Goal: Task Accomplishment & Management: Manage account settings

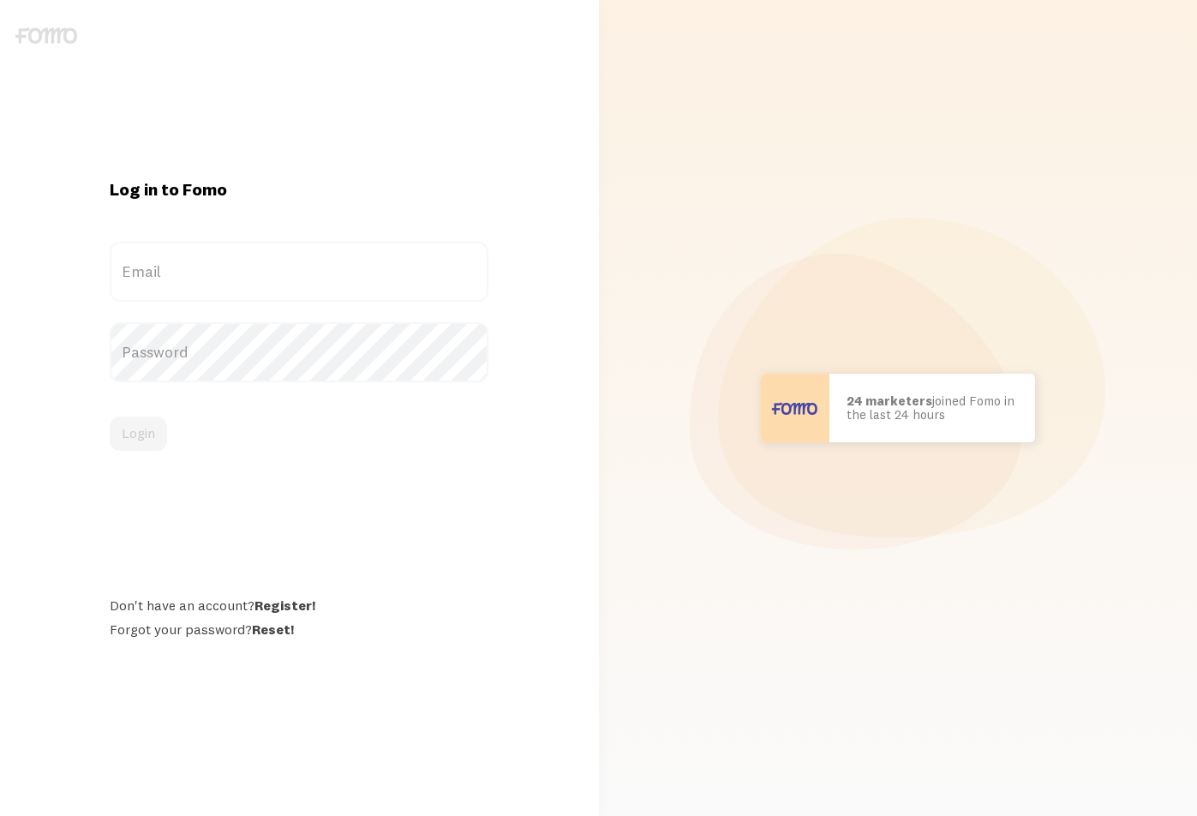
click at [683, 213] on div "[PERSON_NAME] in [GEOGRAPHIC_DATA] bought Sweet Ass Sunglasses 37 seconds ago […" at bounding box center [898, 408] width 579 height 816
type input "[EMAIL_ADDRESS][DOMAIN_NAME]"
click at [144, 437] on button "Login" at bounding box center [138, 434] width 57 height 34
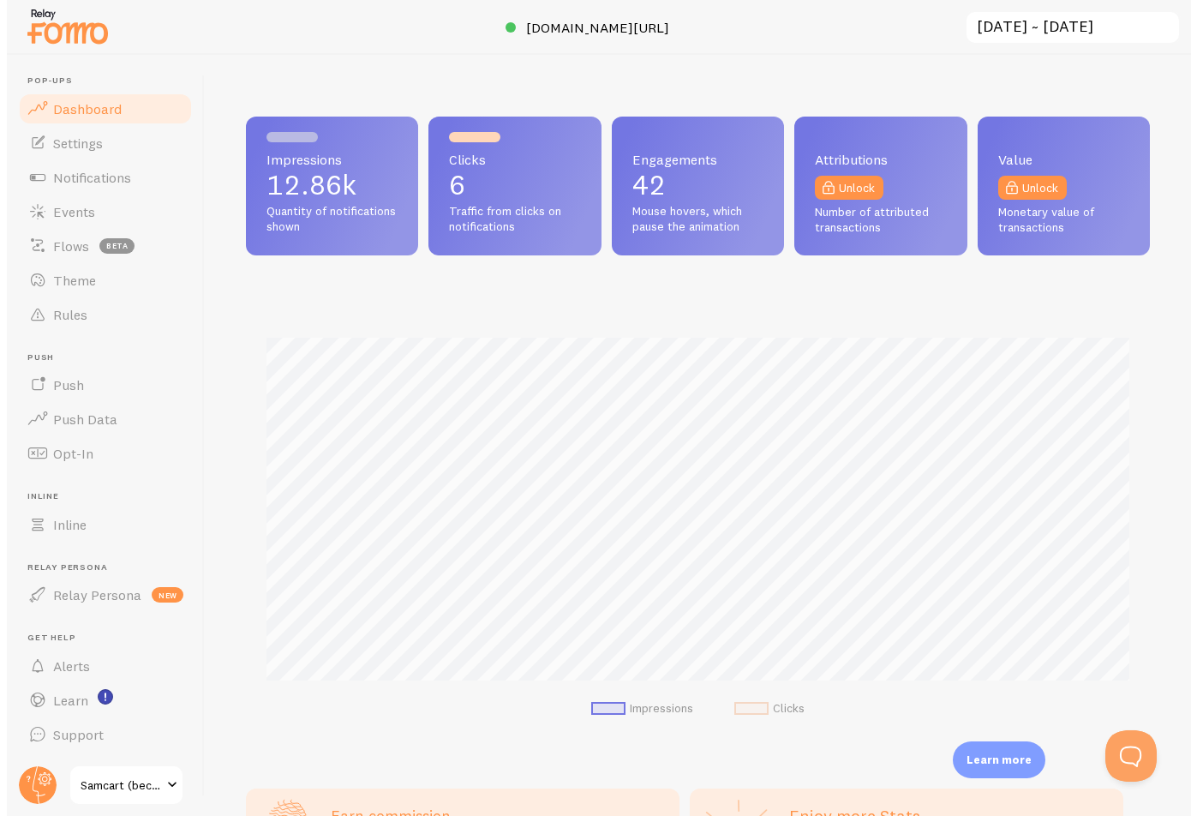
scroll to position [450, 904]
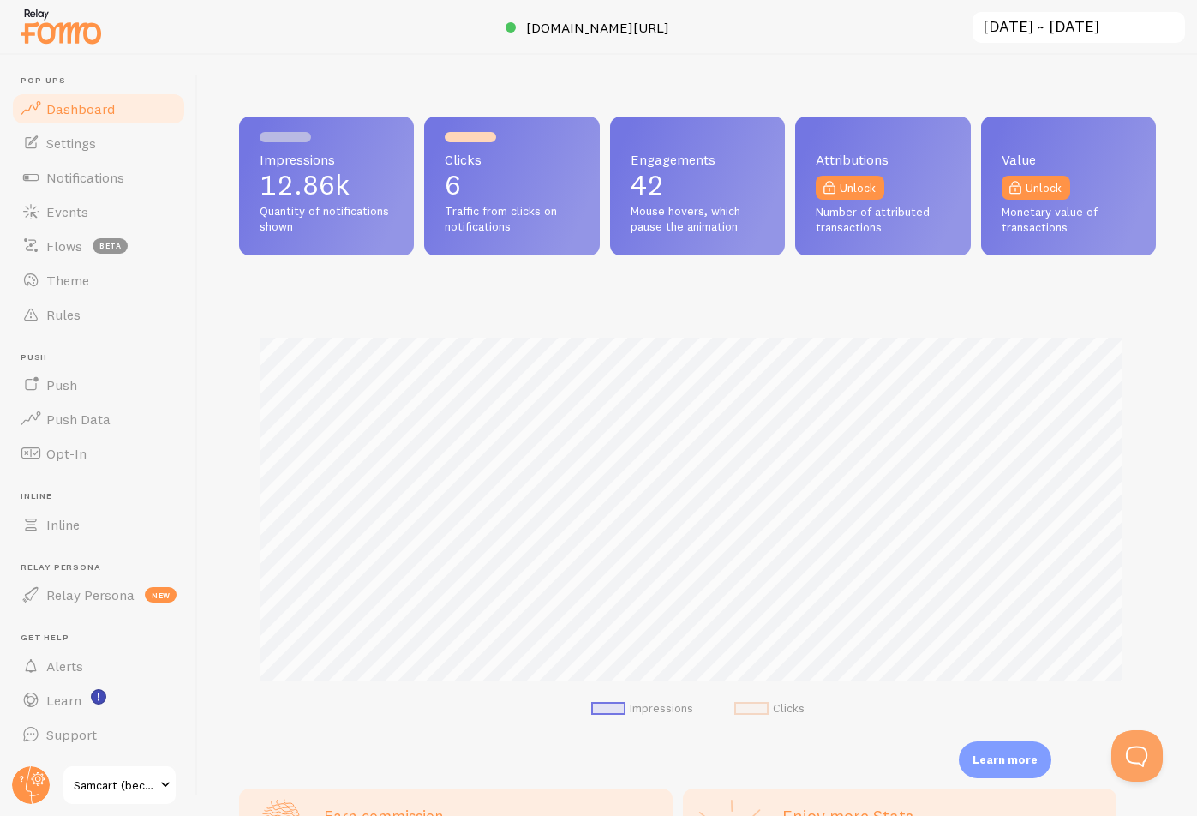
click at [915, 69] on div "Impressions 12.86k Quantity of notifications shown Clicks 6 Traffic from clicks…" at bounding box center [697, 435] width 999 height 761
click at [99, 207] on link "Events" at bounding box center [98, 212] width 177 height 34
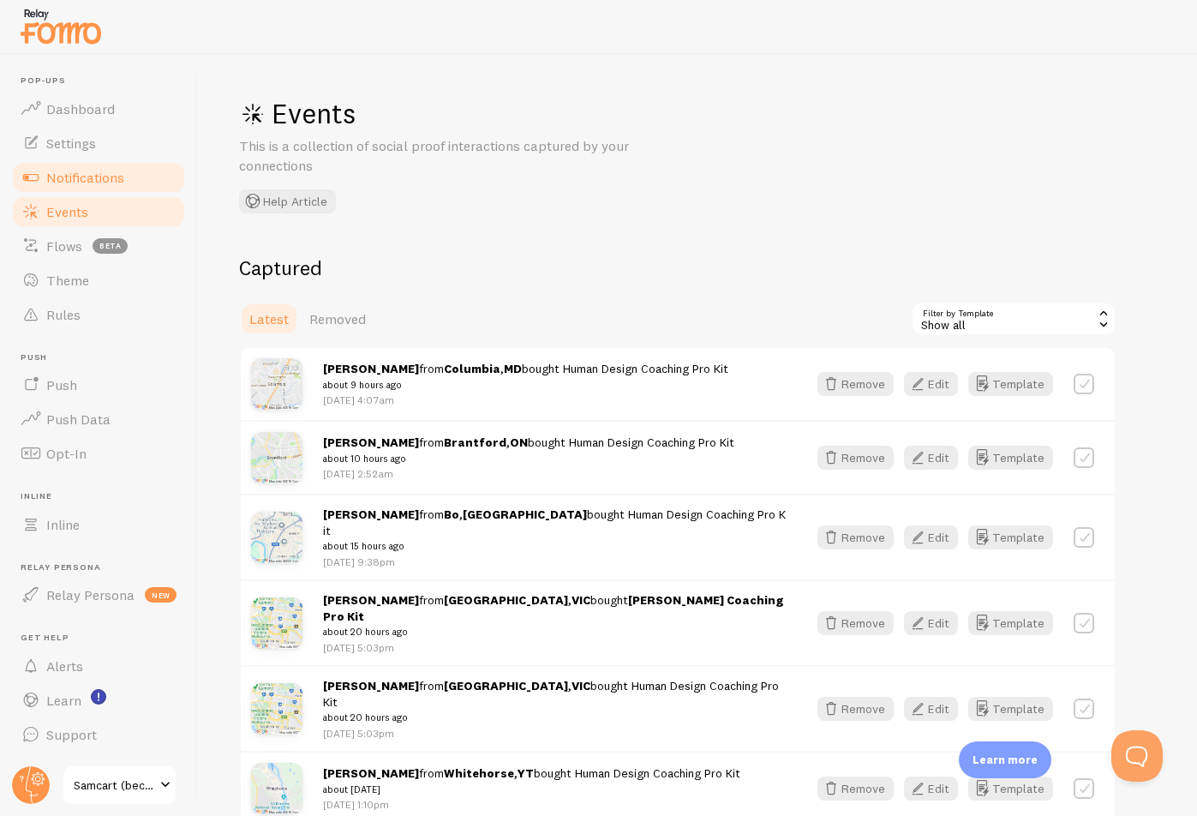
click at [103, 172] on span "Notifications" at bounding box center [85, 177] width 78 height 17
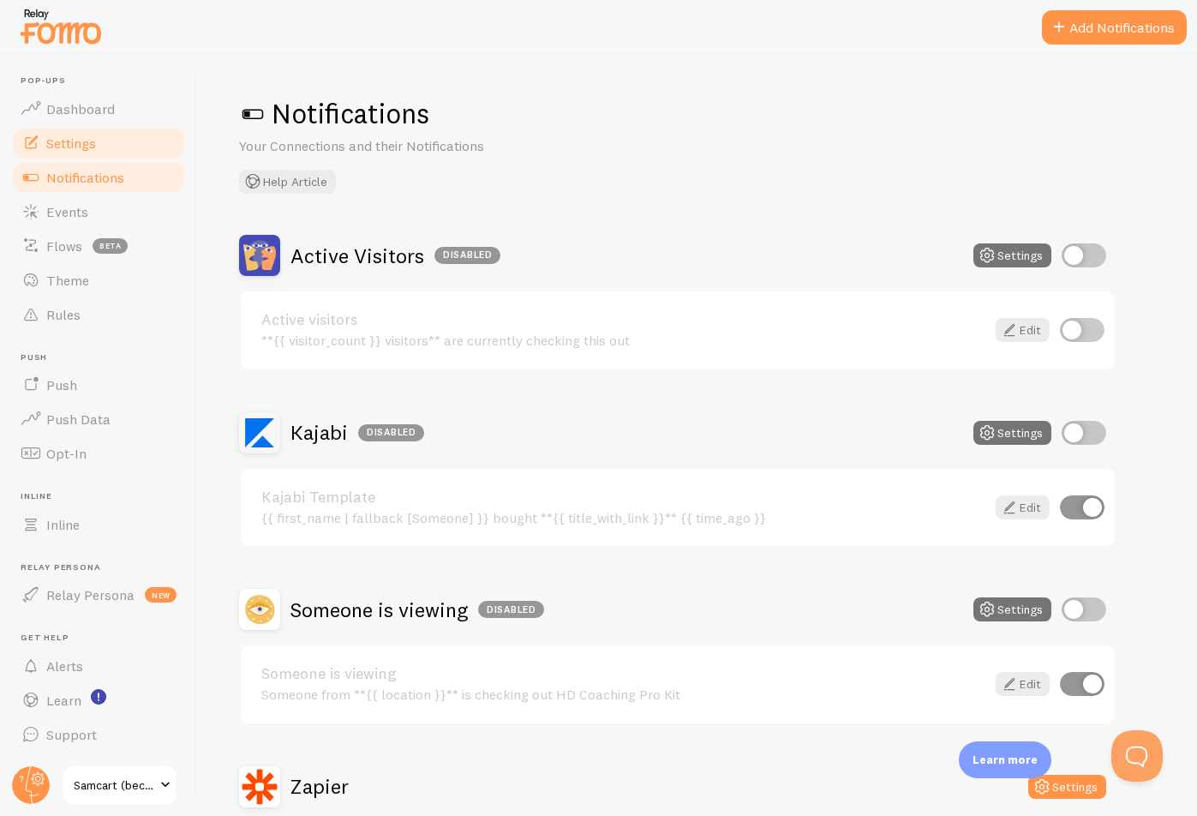
click at [105, 141] on link "Settings" at bounding box center [98, 143] width 177 height 34
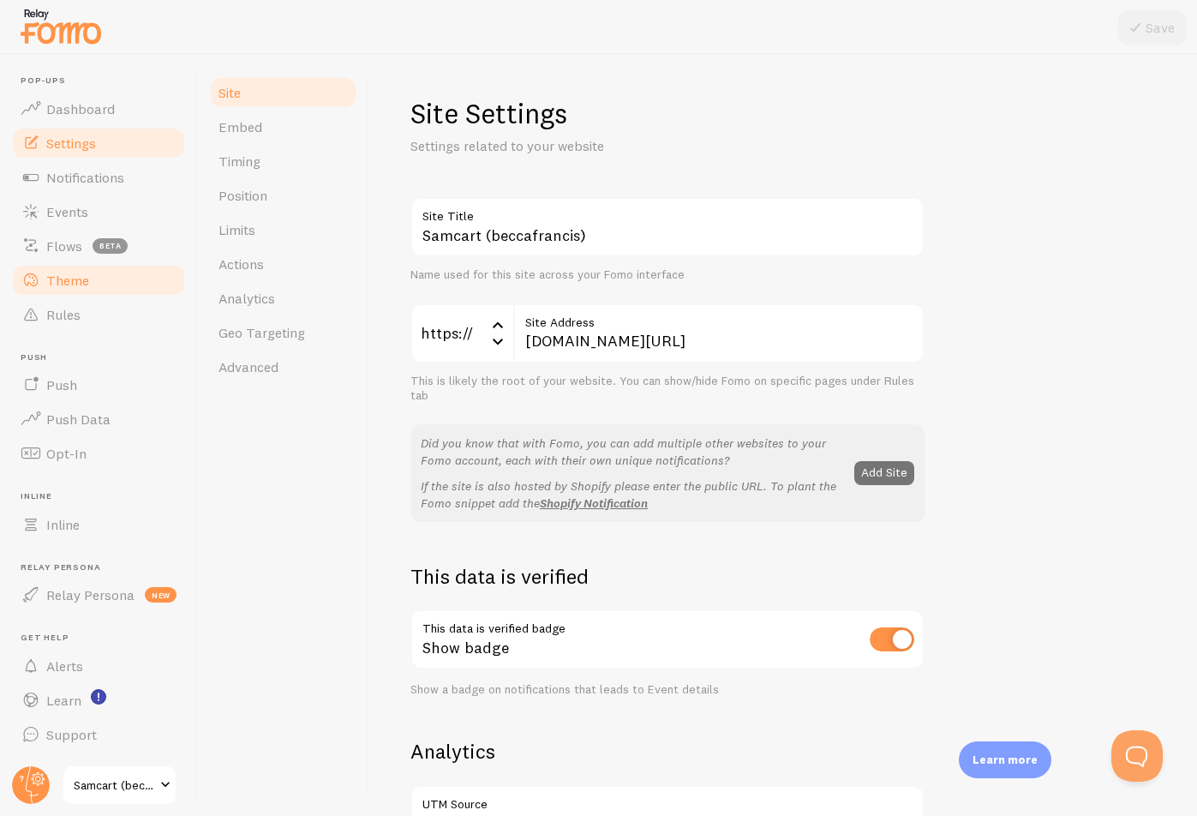
click at [86, 275] on span "Theme" at bounding box center [67, 280] width 43 height 17
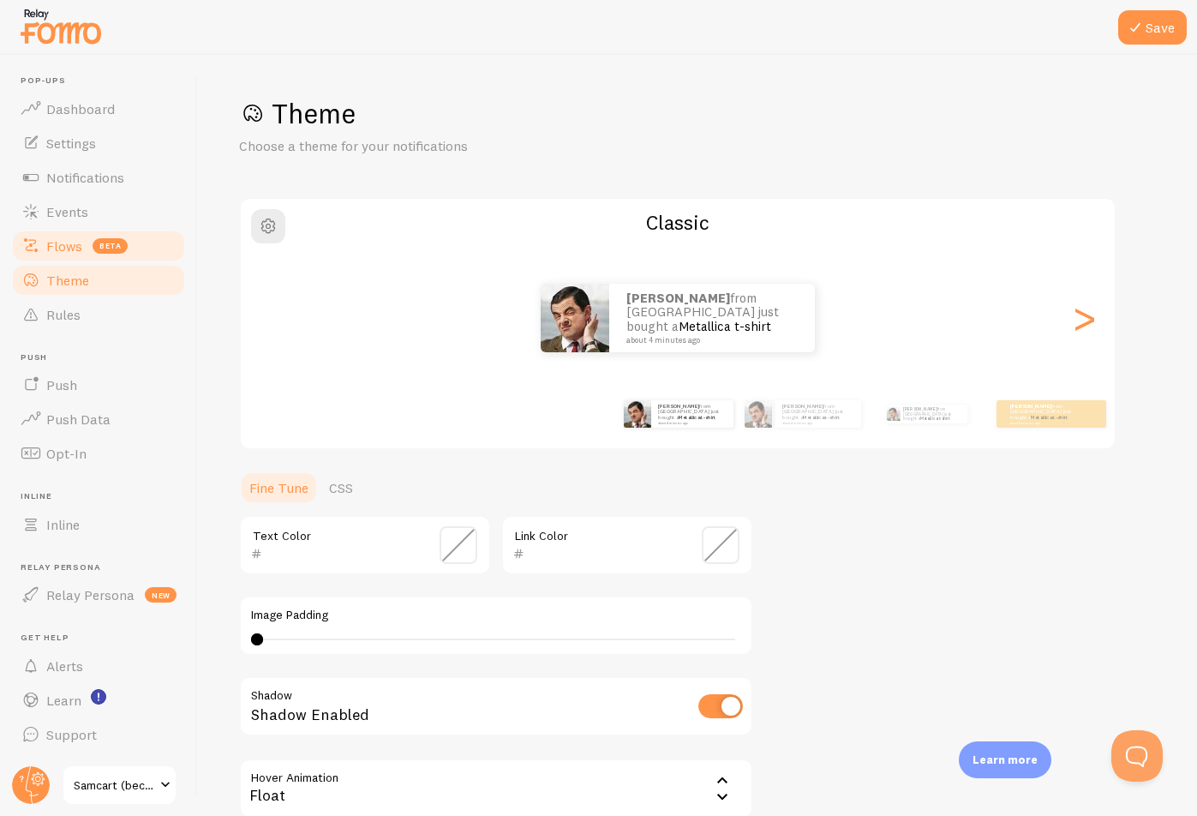
click at [72, 248] on span "Flows" at bounding box center [64, 245] width 36 height 17
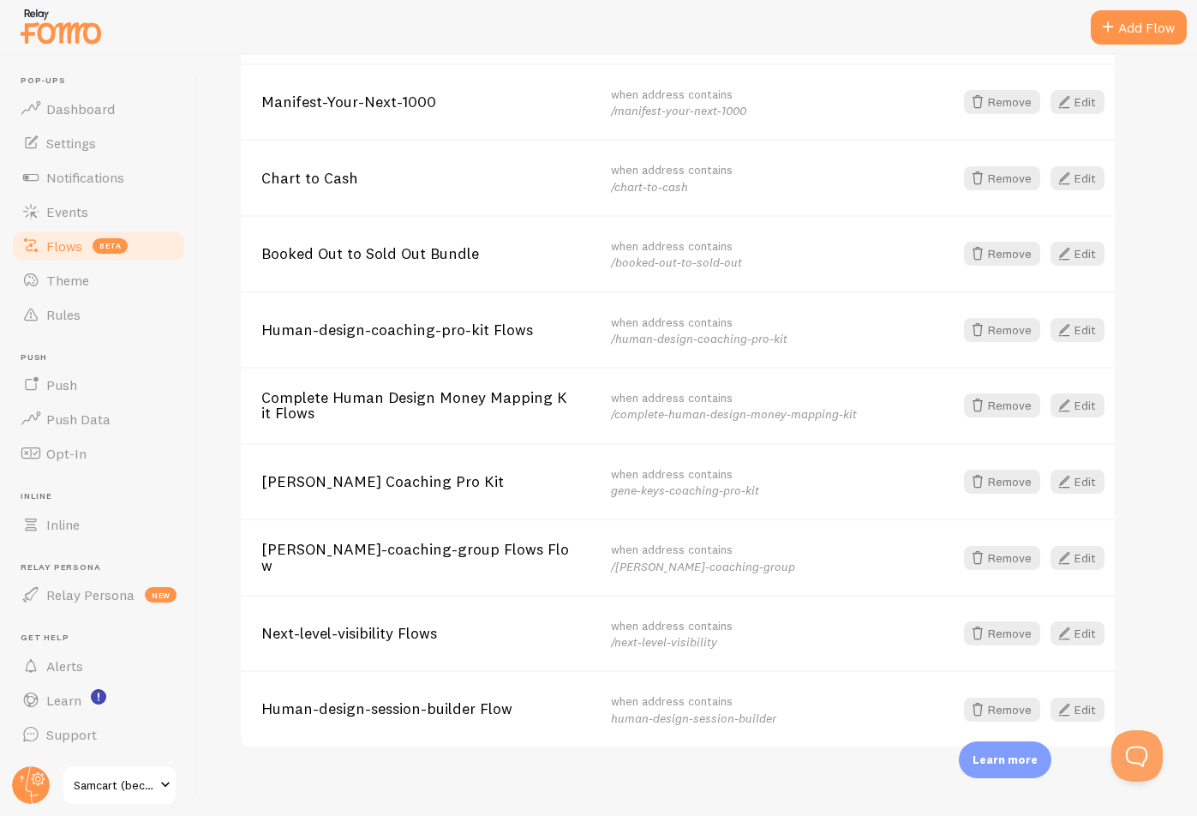
scroll to position [533, 0]
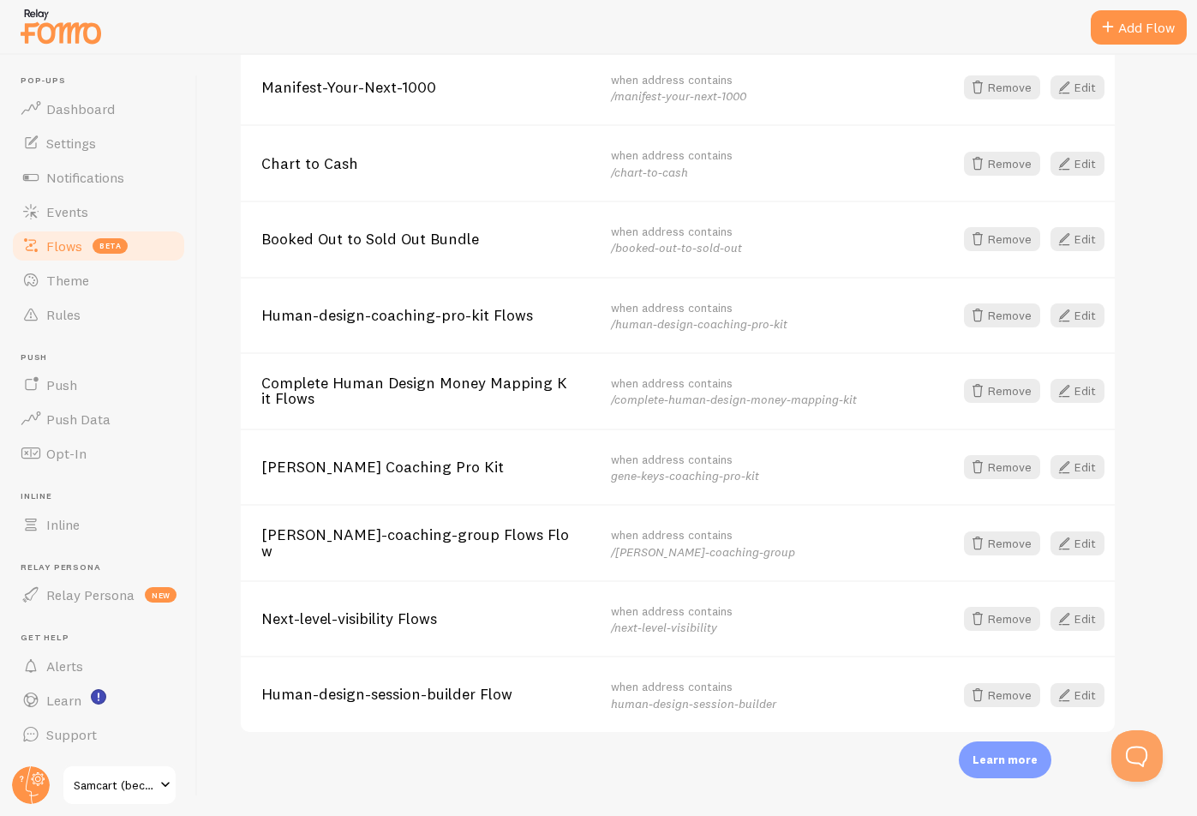
click at [753, 29] on div at bounding box center [598, 27] width 1197 height 55
drag, startPoint x: 768, startPoint y: 254, endPoint x: 618, endPoint y: 253, distance: 150.0
click at [618, 253] on div "when address contains /booked-out-to-sold-out" at bounding box center [775, 239] width 329 height 33
copy em "booked-out-to-sold-out"
click at [859, 19] on div at bounding box center [598, 27] width 1197 height 55
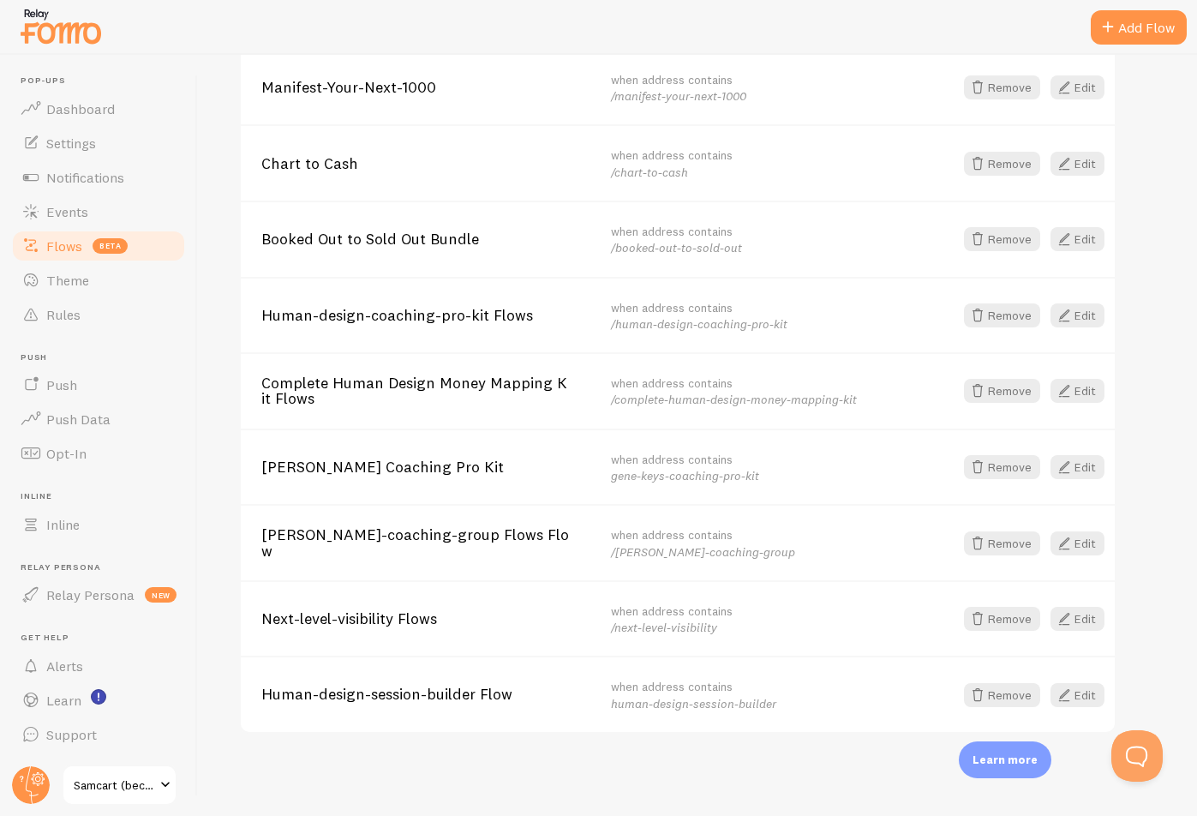
scroll to position [276, 0]
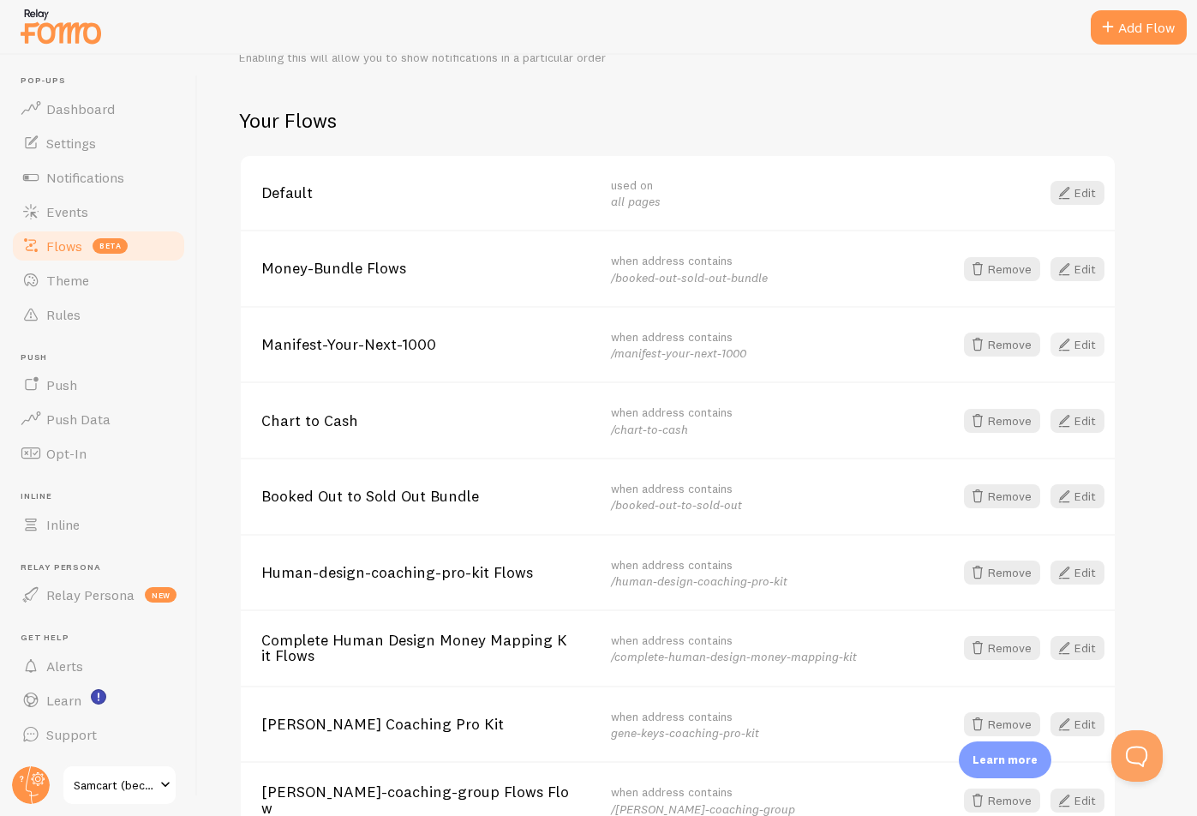
click at [1092, 346] on link "Edit" at bounding box center [1078, 345] width 54 height 24
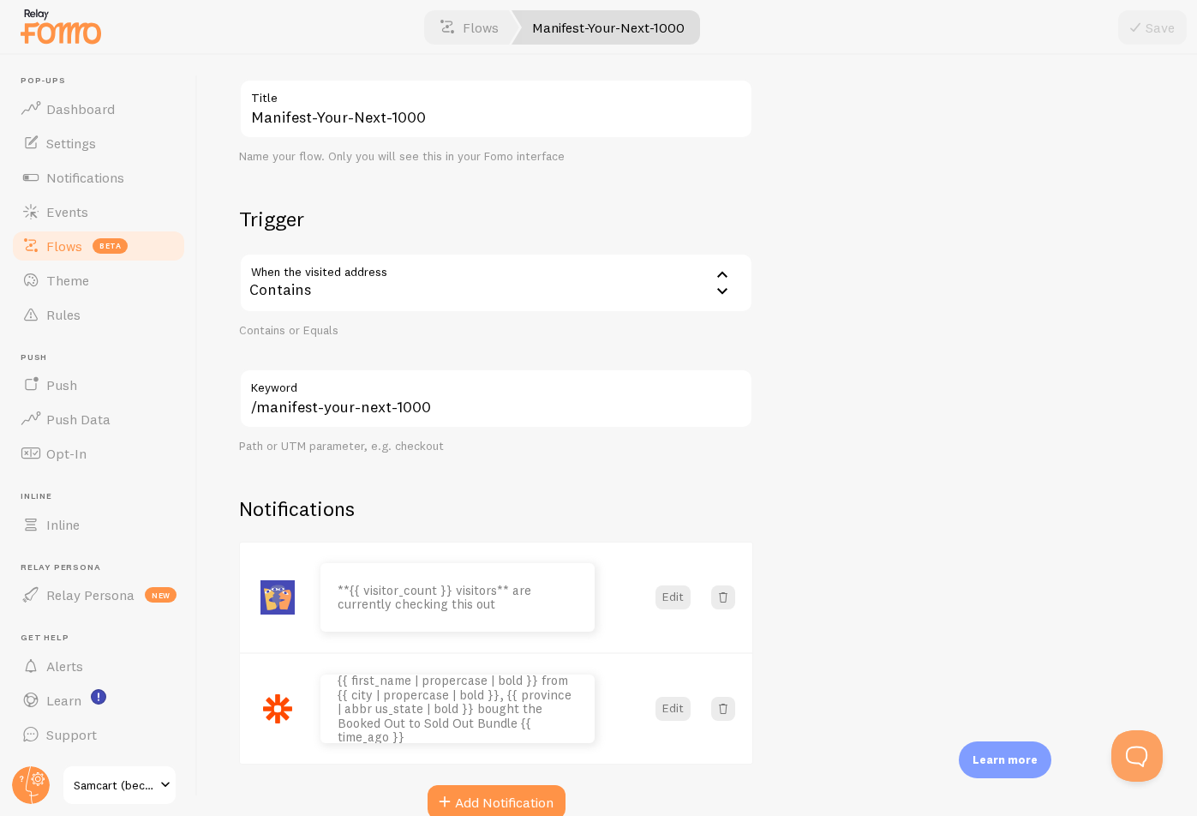
scroll to position [8, 0]
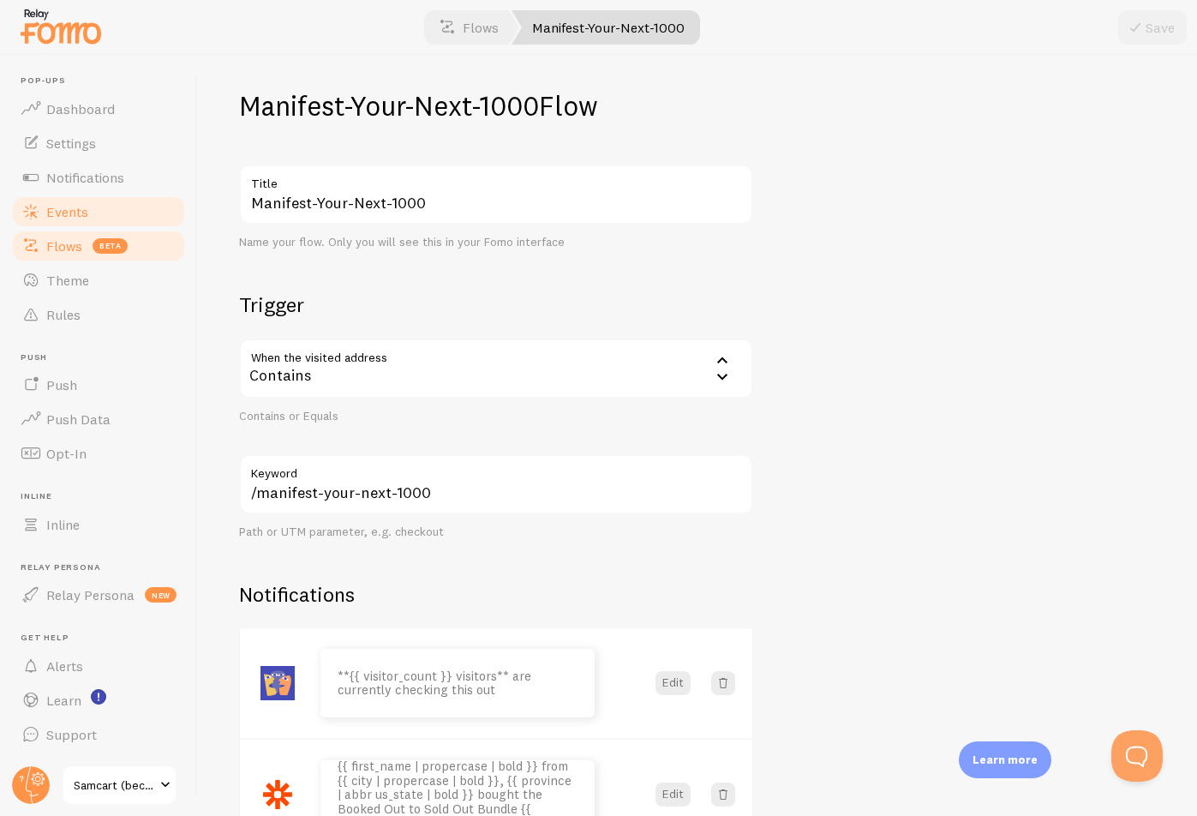
click at [123, 211] on link "Events" at bounding box center [98, 212] width 177 height 34
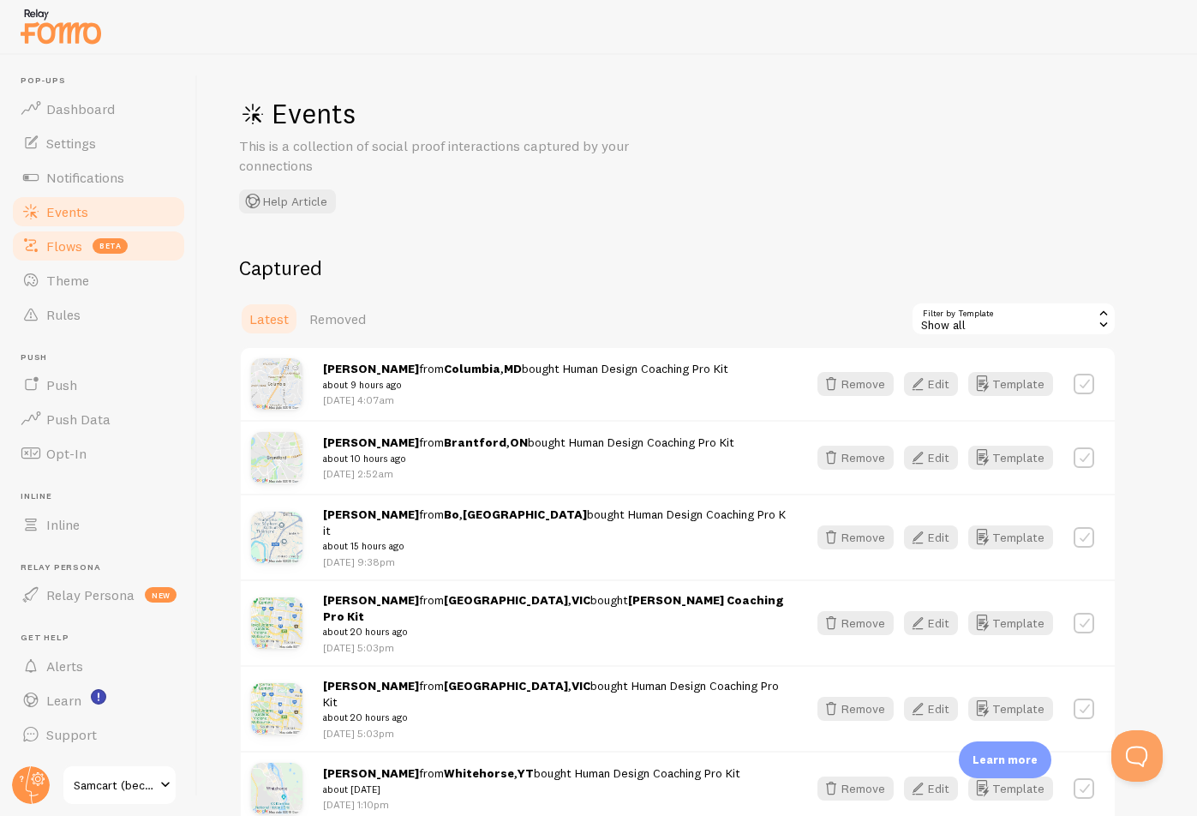
click at [127, 254] on link "Flows beta" at bounding box center [98, 246] width 177 height 34
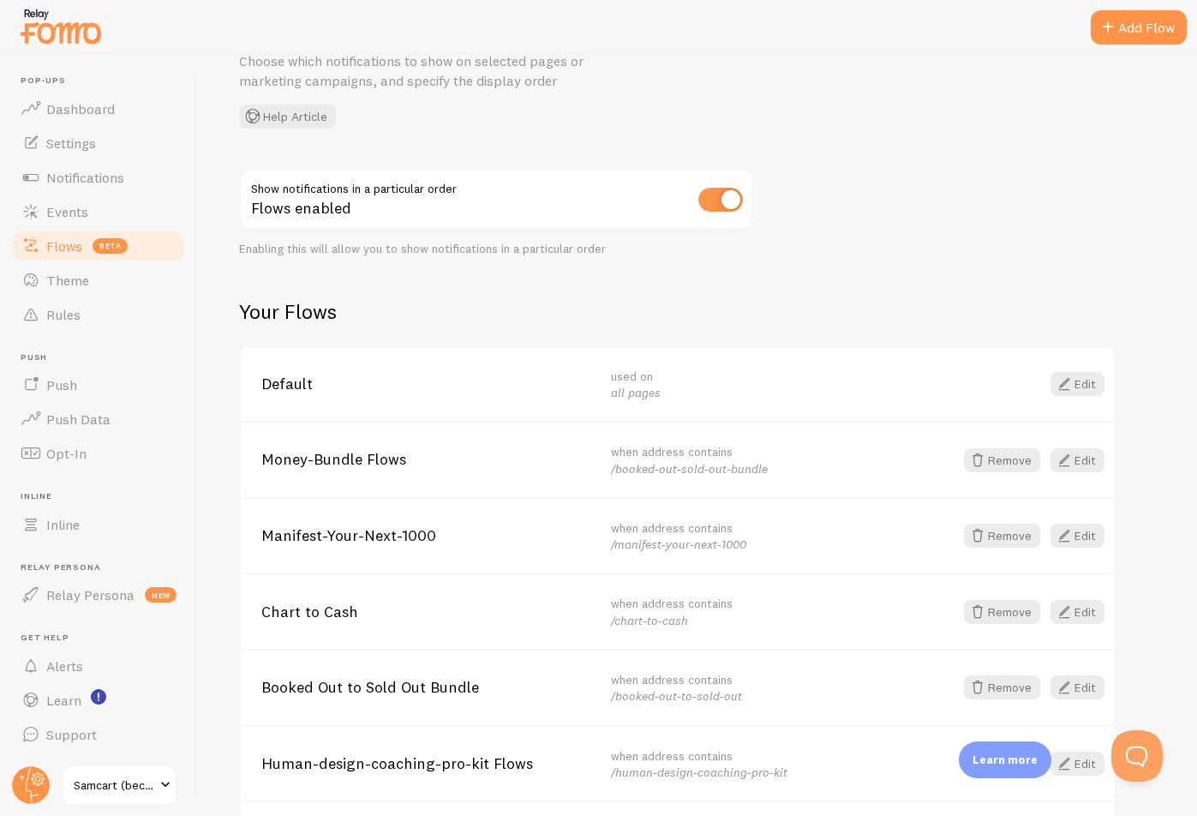
scroll to position [86, 0]
click at [1092, 539] on link "Edit" at bounding box center [1078, 535] width 54 height 24
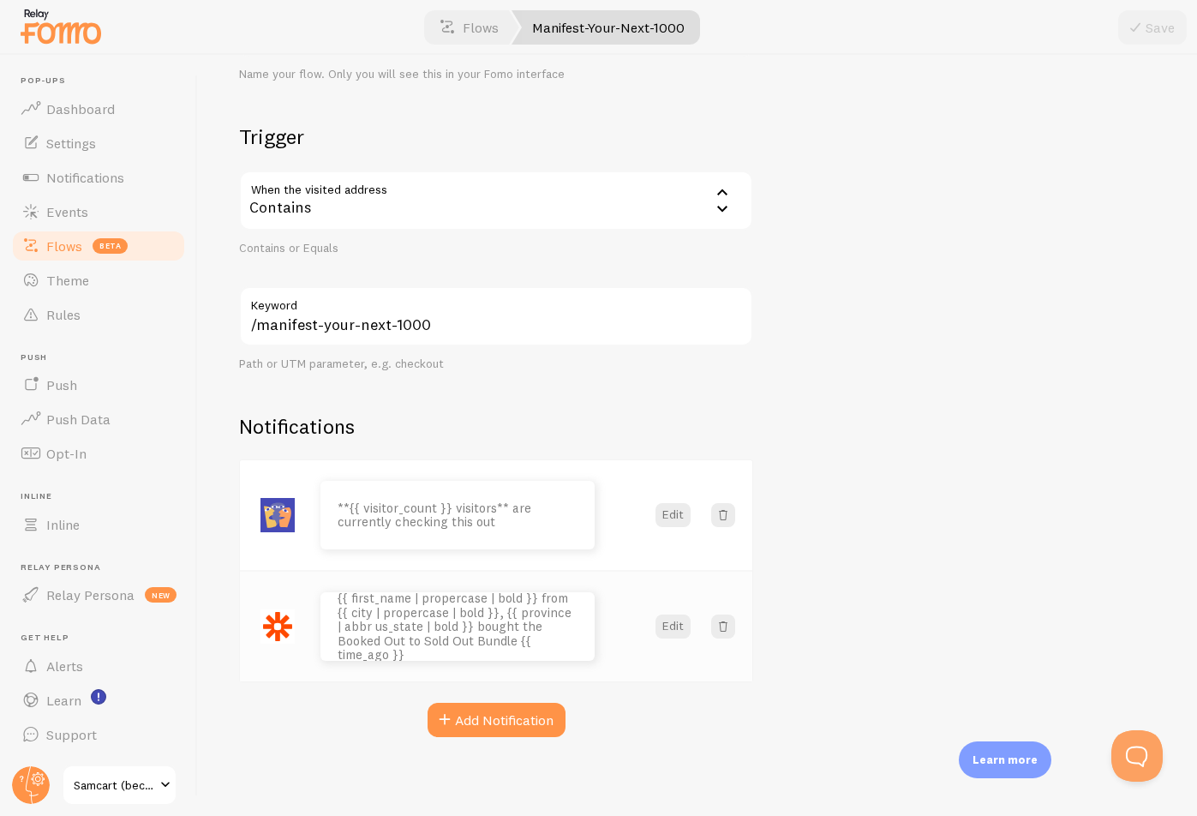
scroll to position [179, 0]
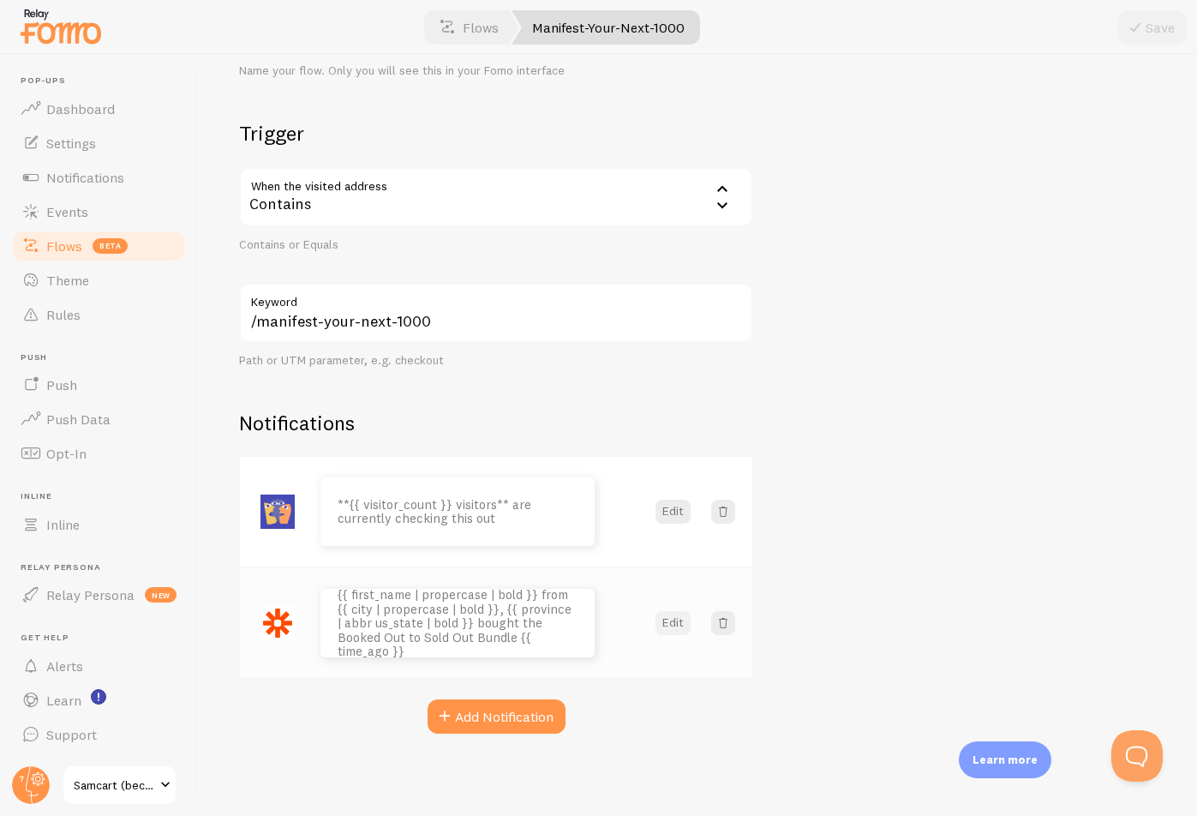
click at [668, 629] on button "Edit" at bounding box center [673, 623] width 35 height 24
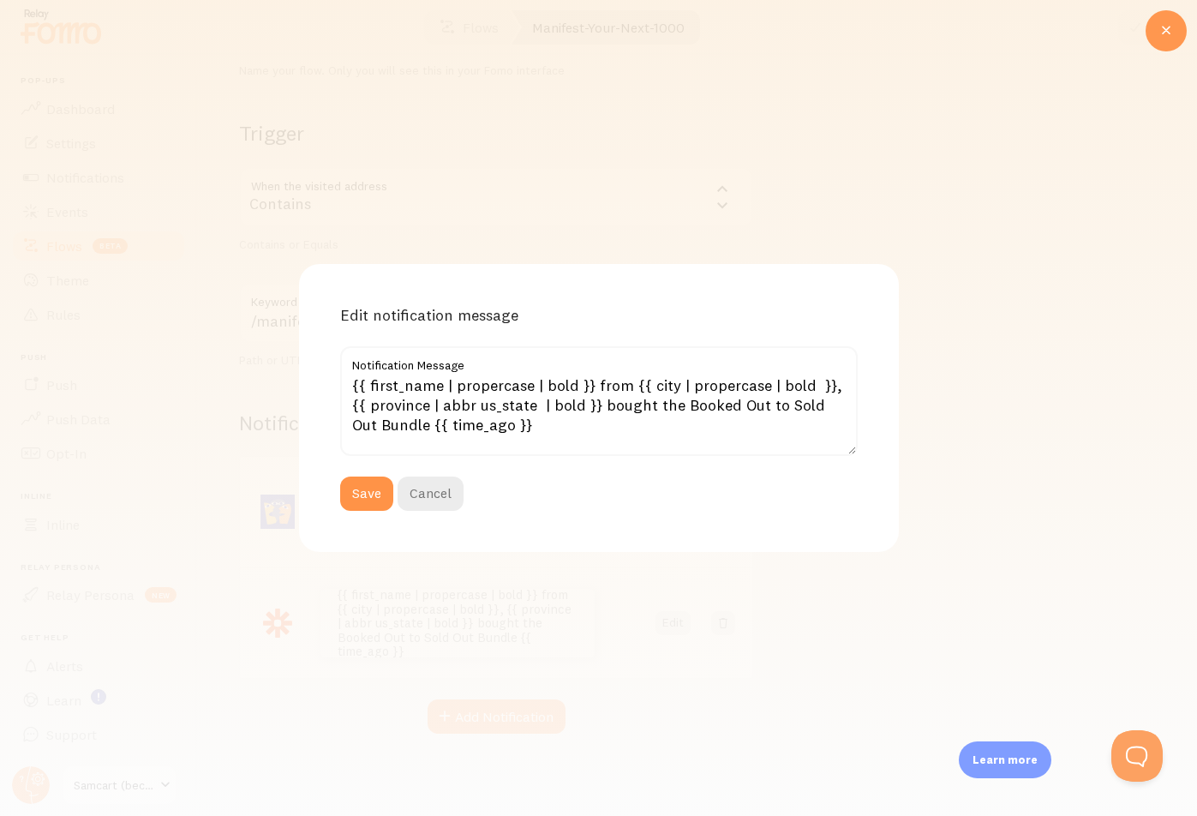
click at [1158, 26] on icon at bounding box center [1166, 31] width 21 height 21
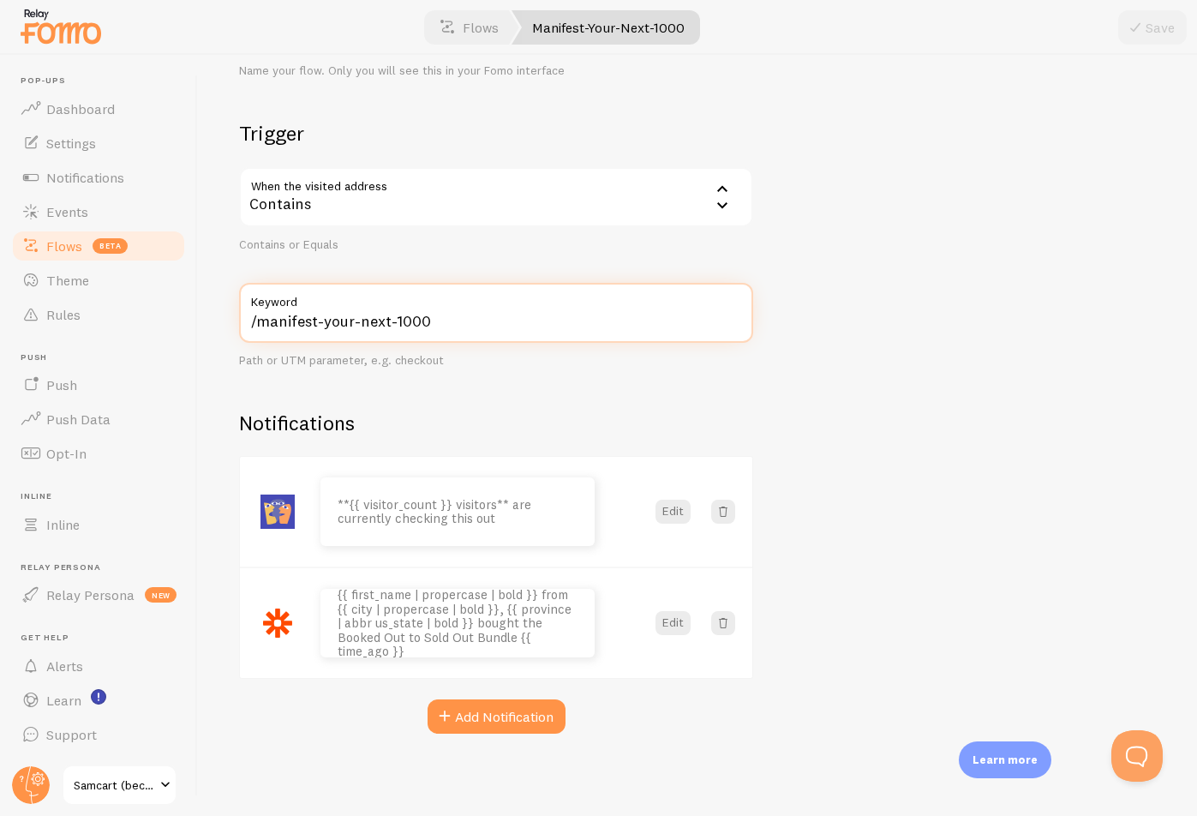
drag, startPoint x: 436, startPoint y: 321, endPoint x: 257, endPoint y: 317, distance: 179.2
click at [257, 317] on input "/manifest-your-next-1000" at bounding box center [496, 313] width 514 height 60
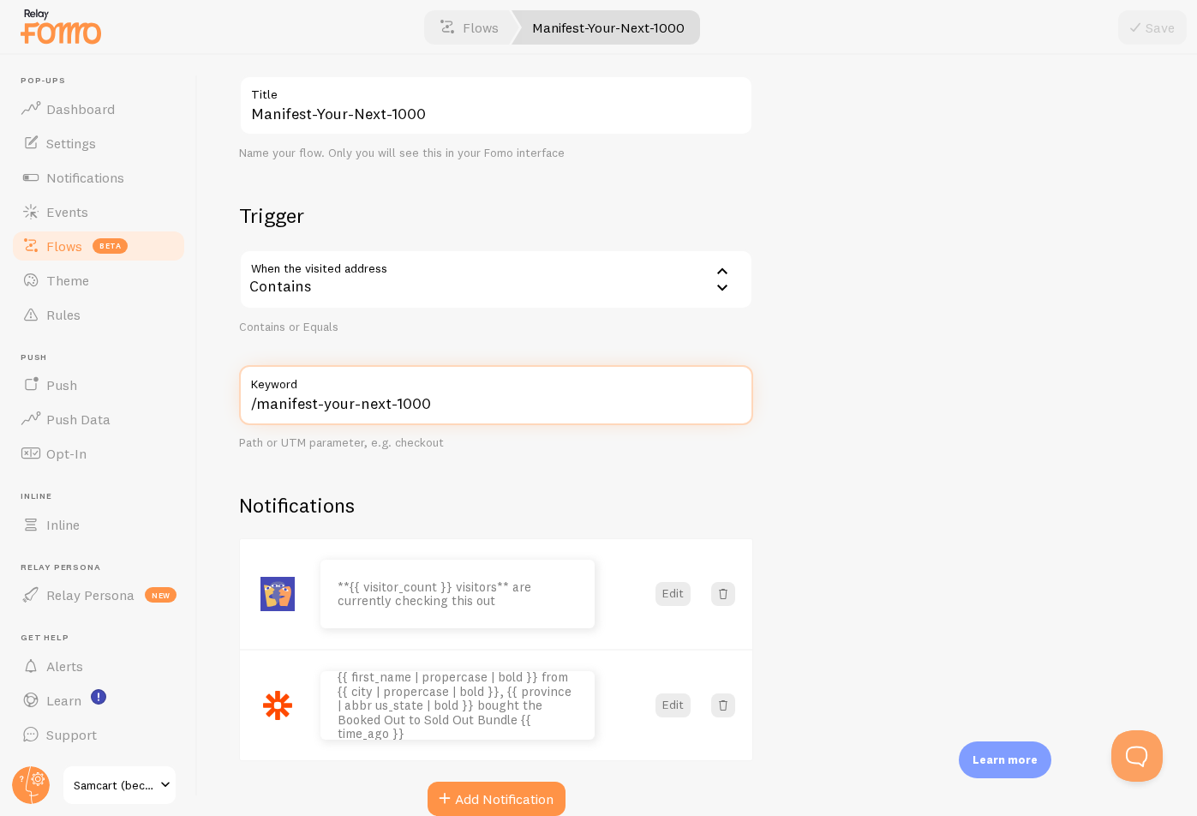
scroll to position [0, 0]
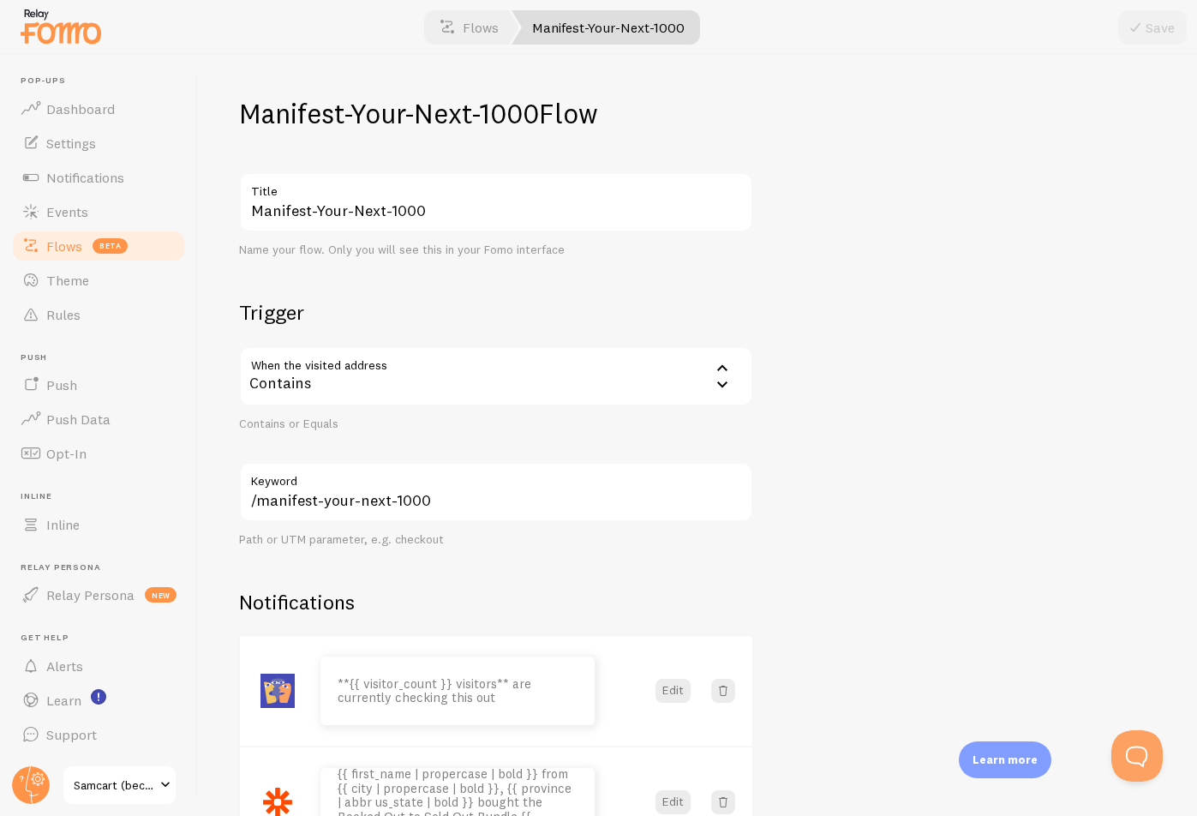
drag, startPoint x: 633, startPoint y: 123, endPoint x: 253, endPoint y: 111, distance: 380.7
click at [245, 112] on h1 "Manifest-Your-Next-1000 Flow" at bounding box center [496, 113] width 514 height 35
click at [554, 109] on h1 "Manifest-Your-Next-1000 Flow" at bounding box center [496, 113] width 514 height 35
drag, startPoint x: 542, startPoint y: 121, endPoint x: 225, endPoint y: 115, distance: 317.2
click at [225, 115] on div "Manifest-Your-Next-1000 Flow Manifest-Your-Next-1000 Title Name your flow. Only…" at bounding box center [697, 435] width 999 height 761
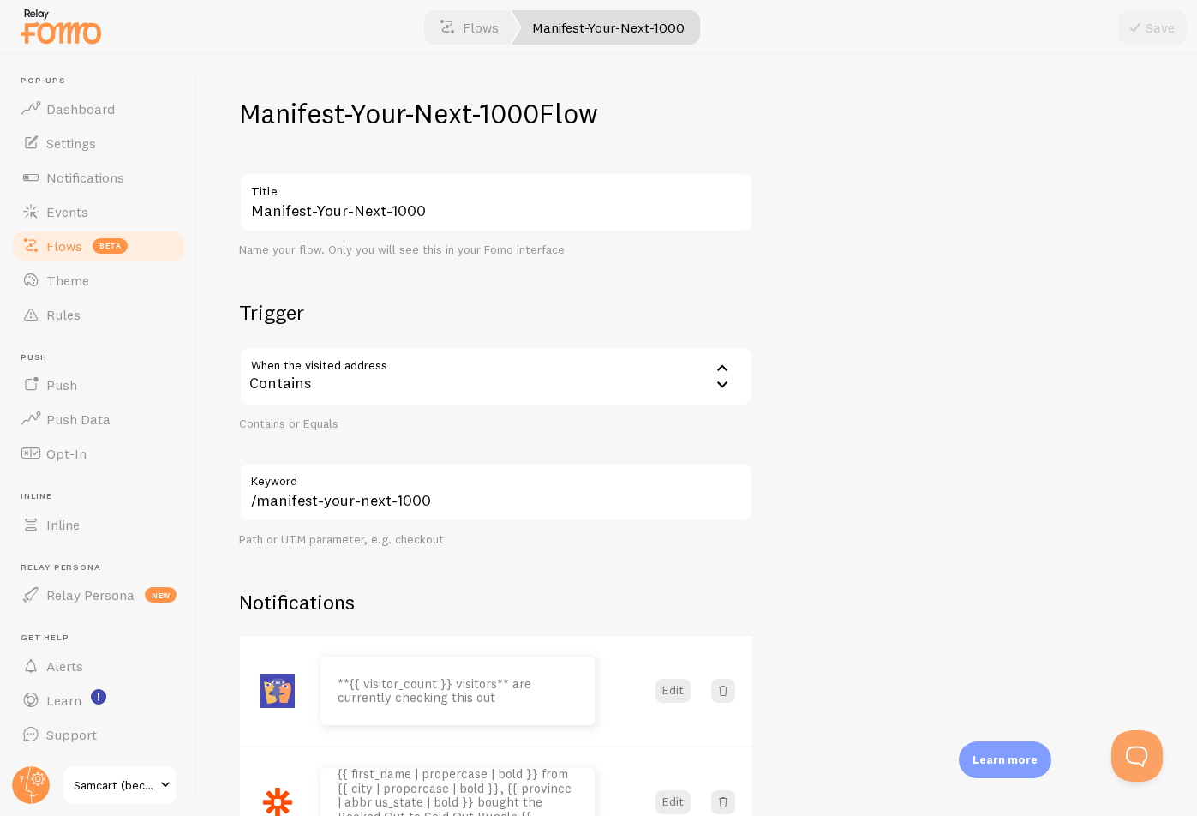
copy h1 "Manifest-Your-Next-1000"
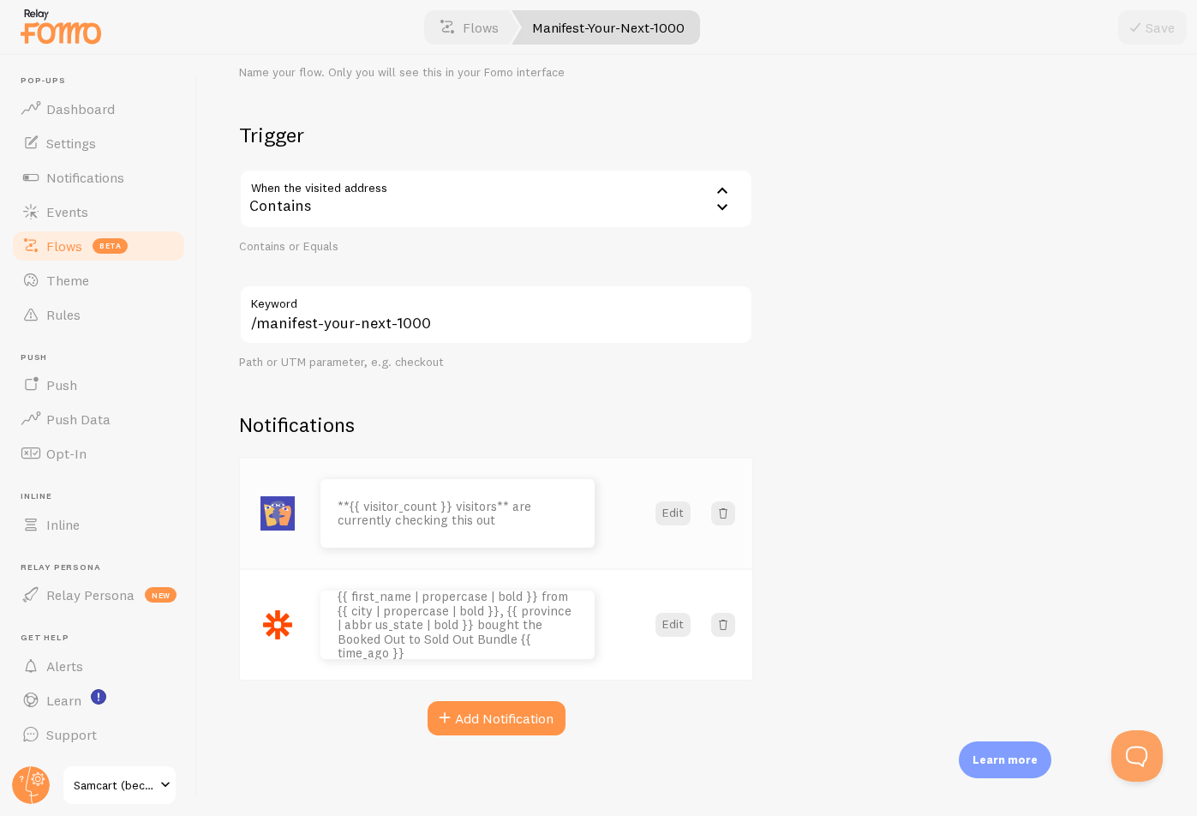
scroll to position [179, 0]
click at [666, 627] on button "Edit" at bounding box center [673, 623] width 35 height 24
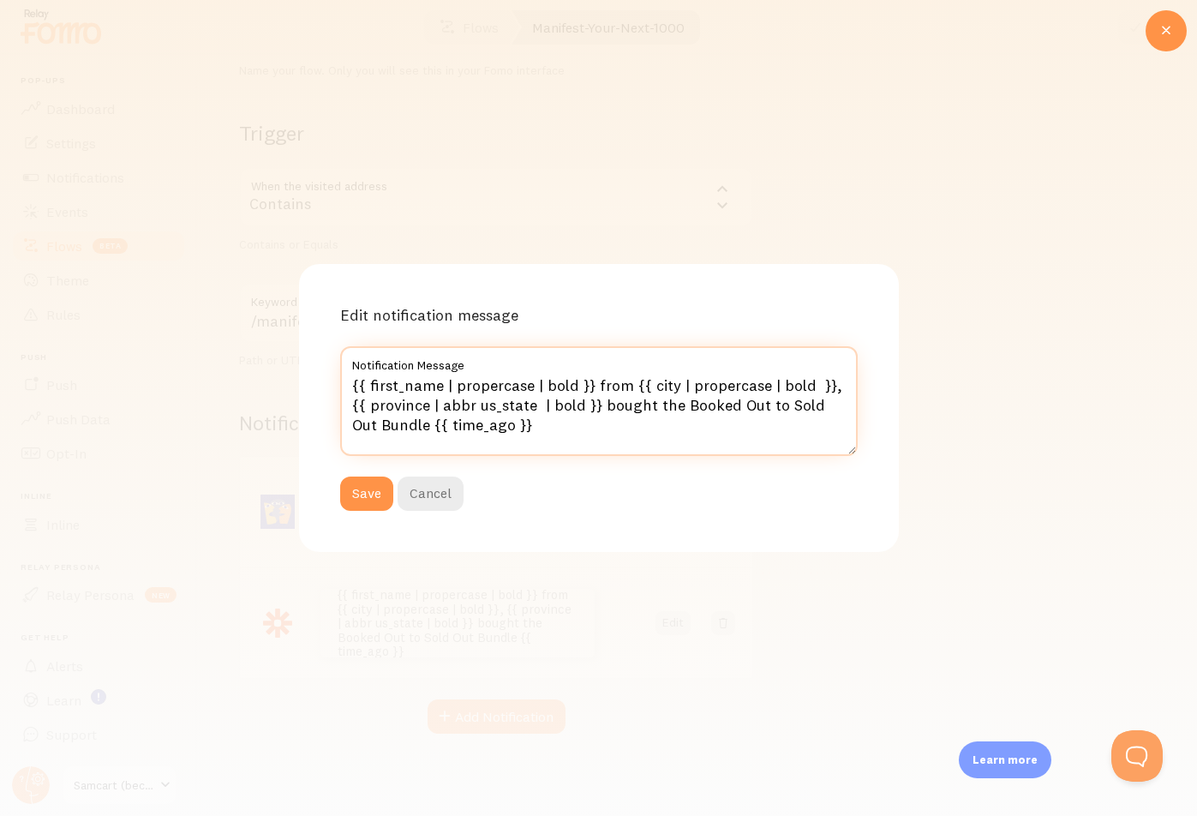
click at [628, 432] on textarea "{{ first_name | propercase | bold }} from {{ city | propercase | bold }}, {{ pr…" at bounding box center [599, 401] width 518 height 110
drag, startPoint x: 663, startPoint y: 404, endPoint x: 399, endPoint y: 430, distance: 266.2
click at [399, 430] on textarea "{{ first_name | propercase | bold }} from {{ city | propercase | bold }}, {{ pr…" at bounding box center [599, 401] width 518 height 110
paste textarea "Manifest-Your-Next-1000"
click at [722, 408] on textarea "{{ first_name | propercase | bold }} from {{ city | propercase | bold }}, {{ pr…" at bounding box center [599, 401] width 518 height 110
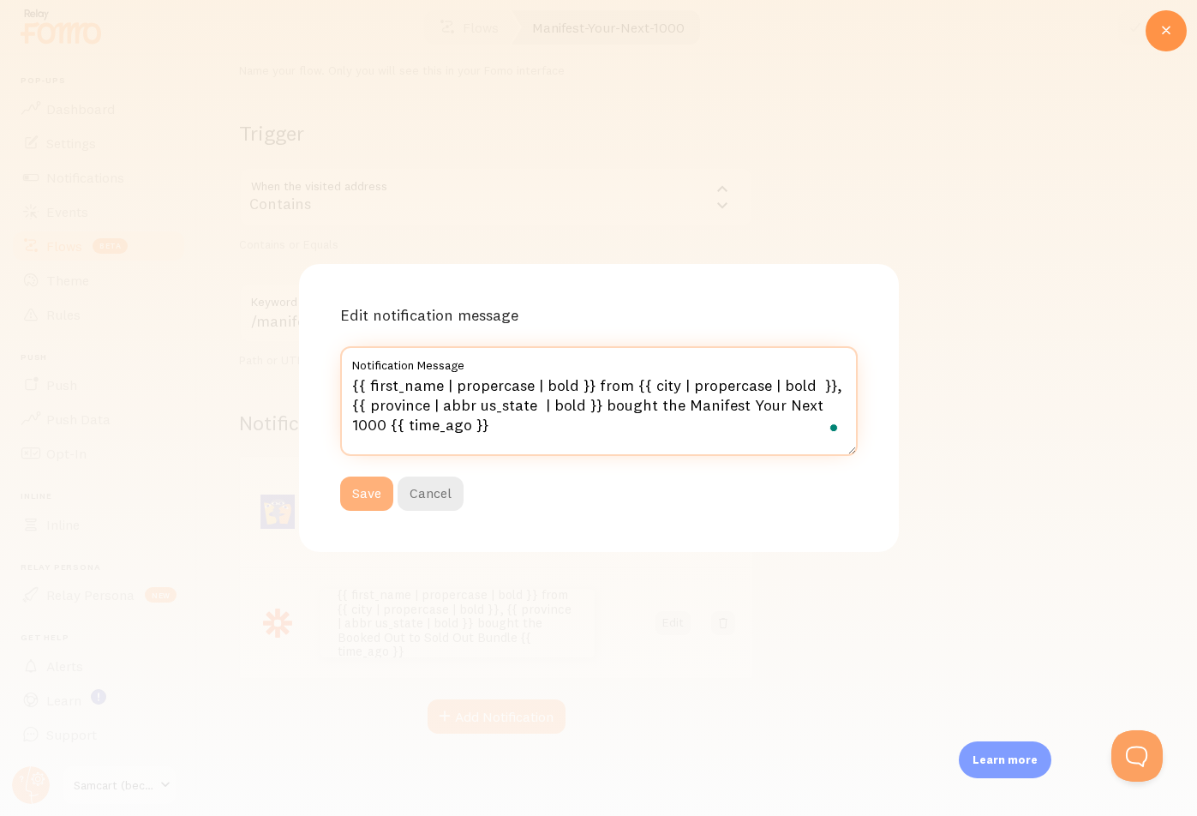
type textarea "{{ first_name | propercase | bold }} from {{ city | propercase | bold }}, {{ pr…"
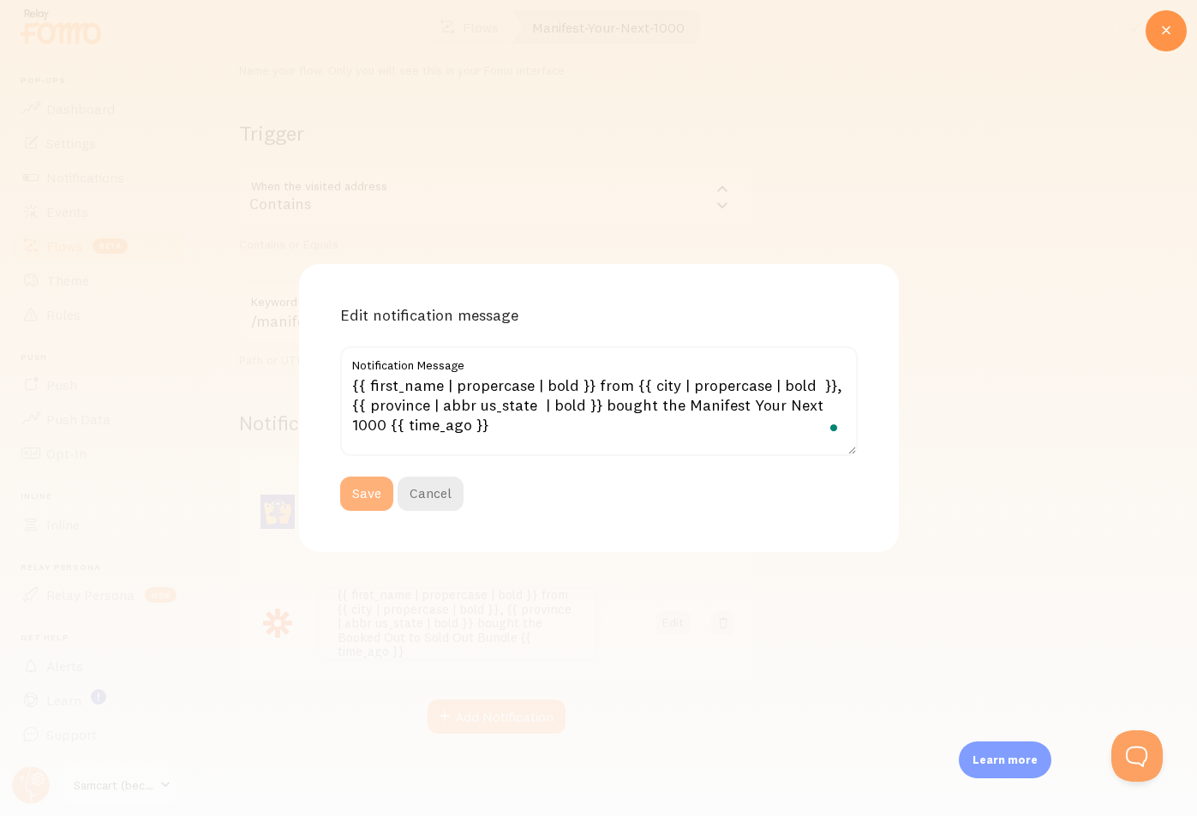
click at [365, 492] on button "Save" at bounding box center [366, 494] width 53 height 34
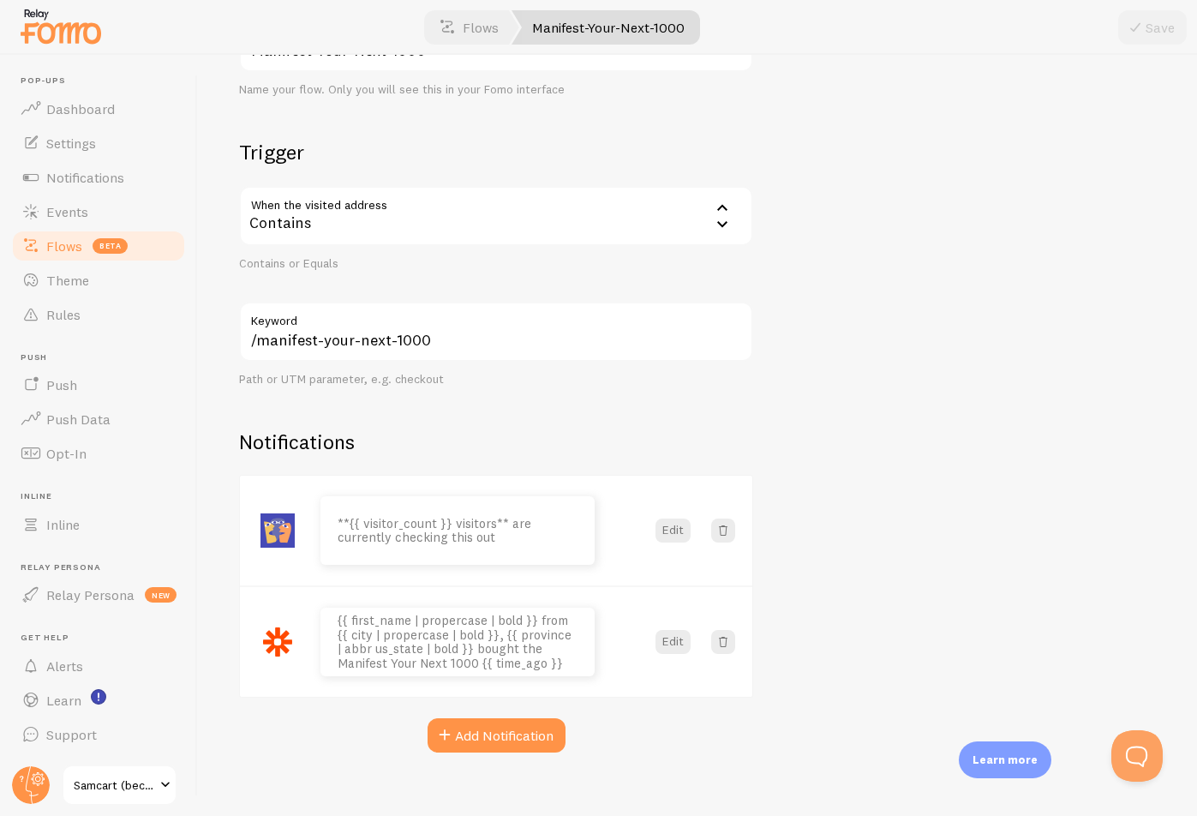
scroll to position [171, 0]
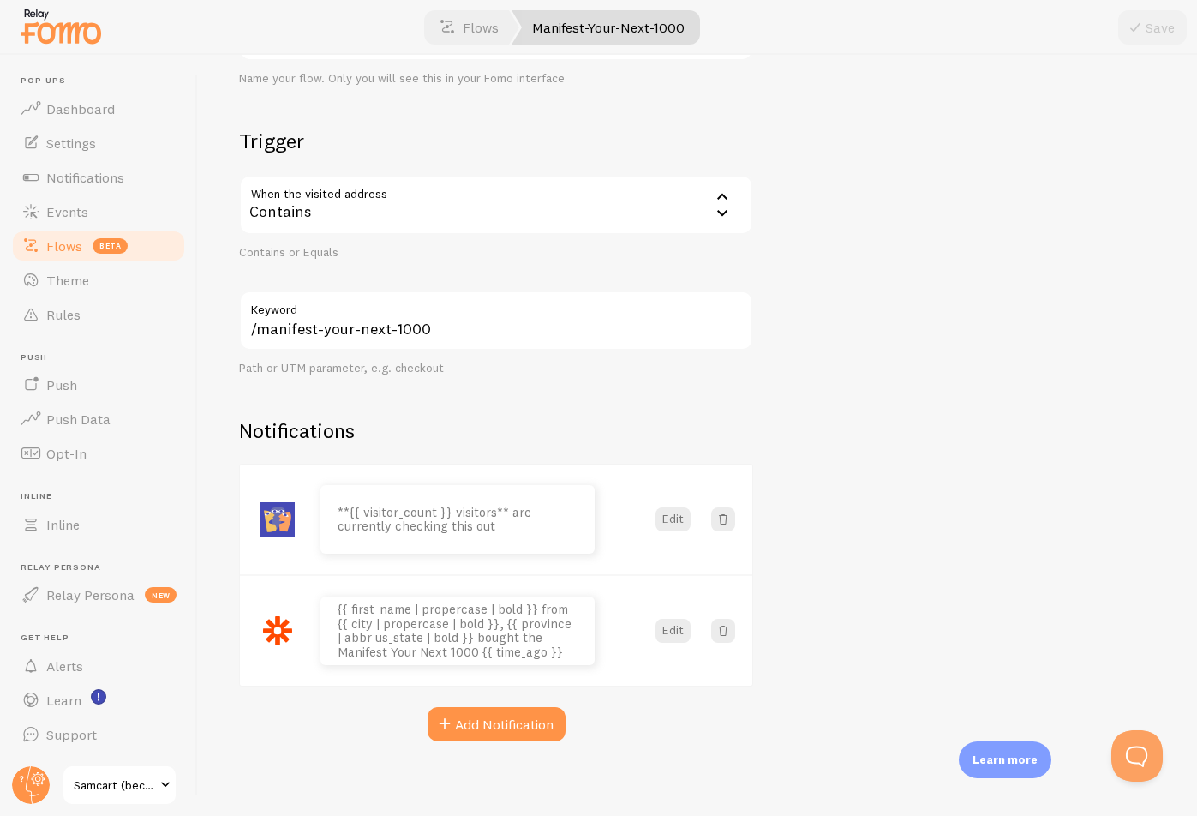
click at [1171, 243] on div "Manifest-Your-Next-1000 Flow Manifest-Your-Next-1000 Title Name your flow. Only…" at bounding box center [697, 435] width 999 height 761
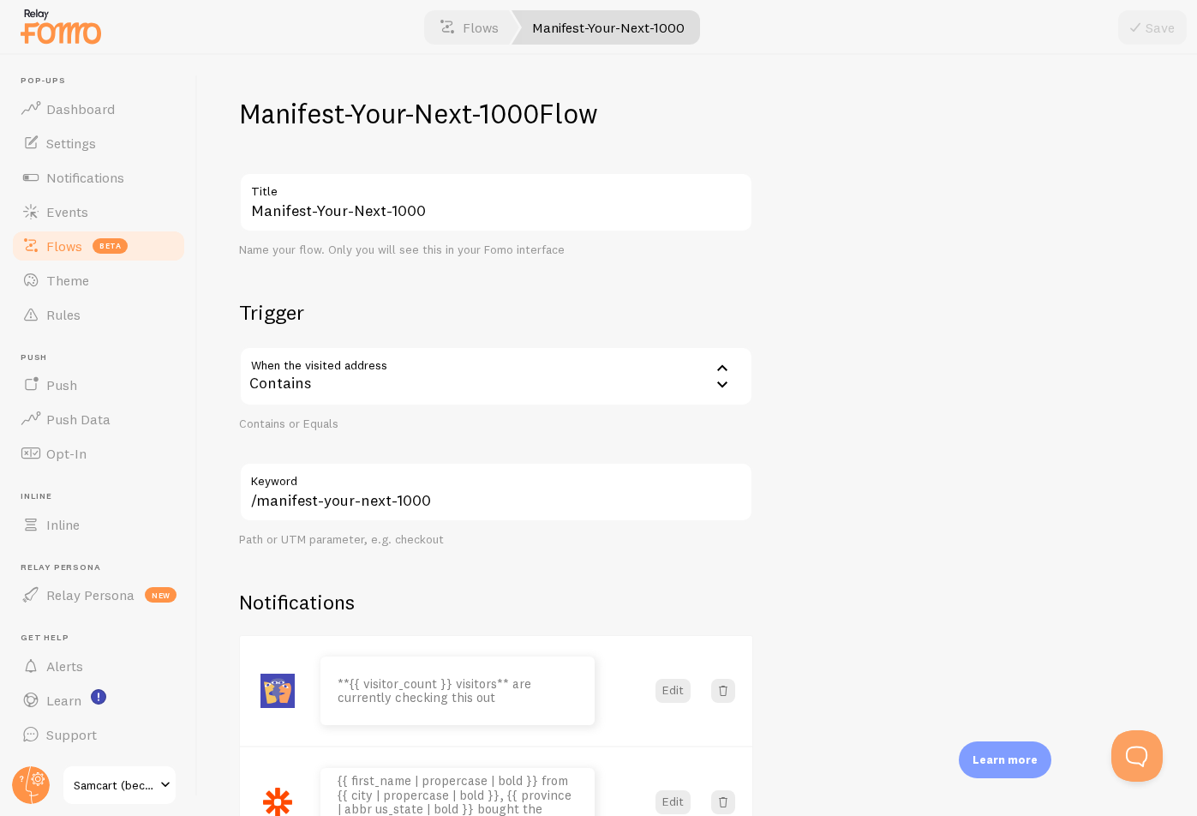
click at [149, 249] on link "Flows beta" at bounding box center [98, 246] width 177 height 34
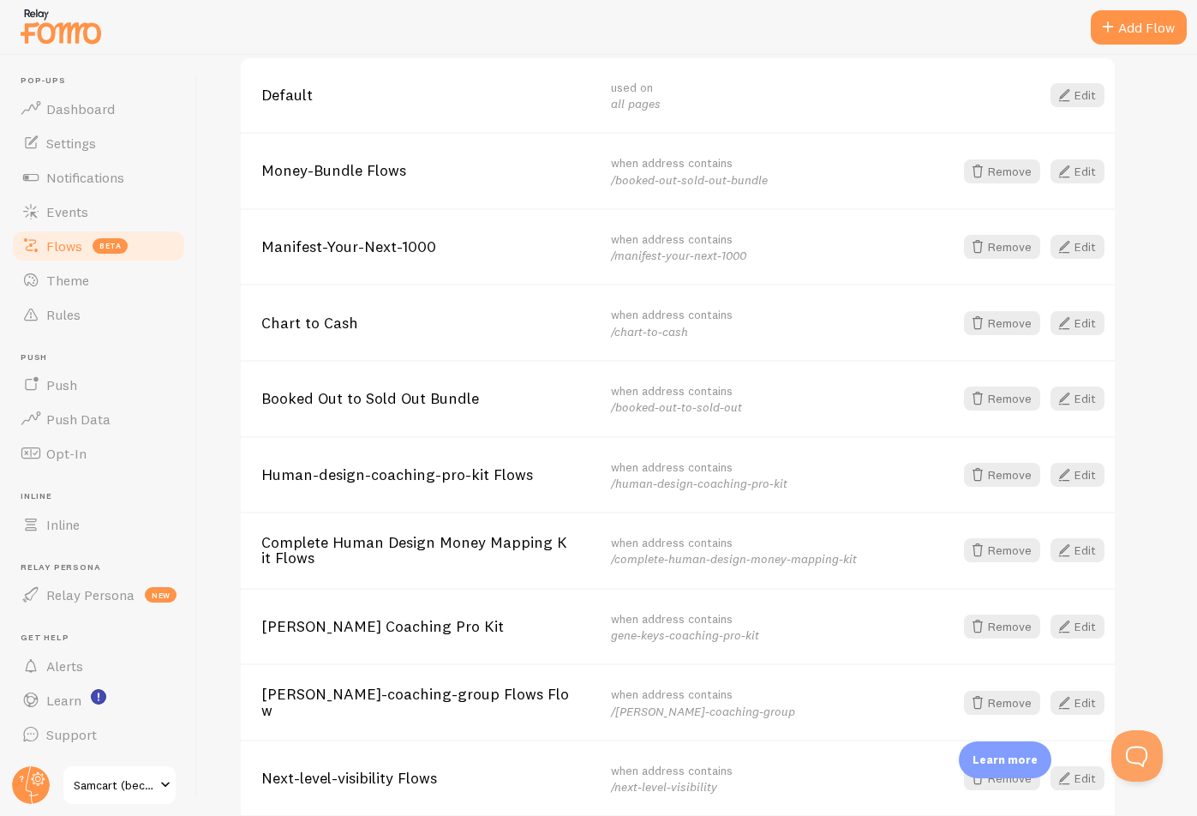
scroll to position [276, 0]
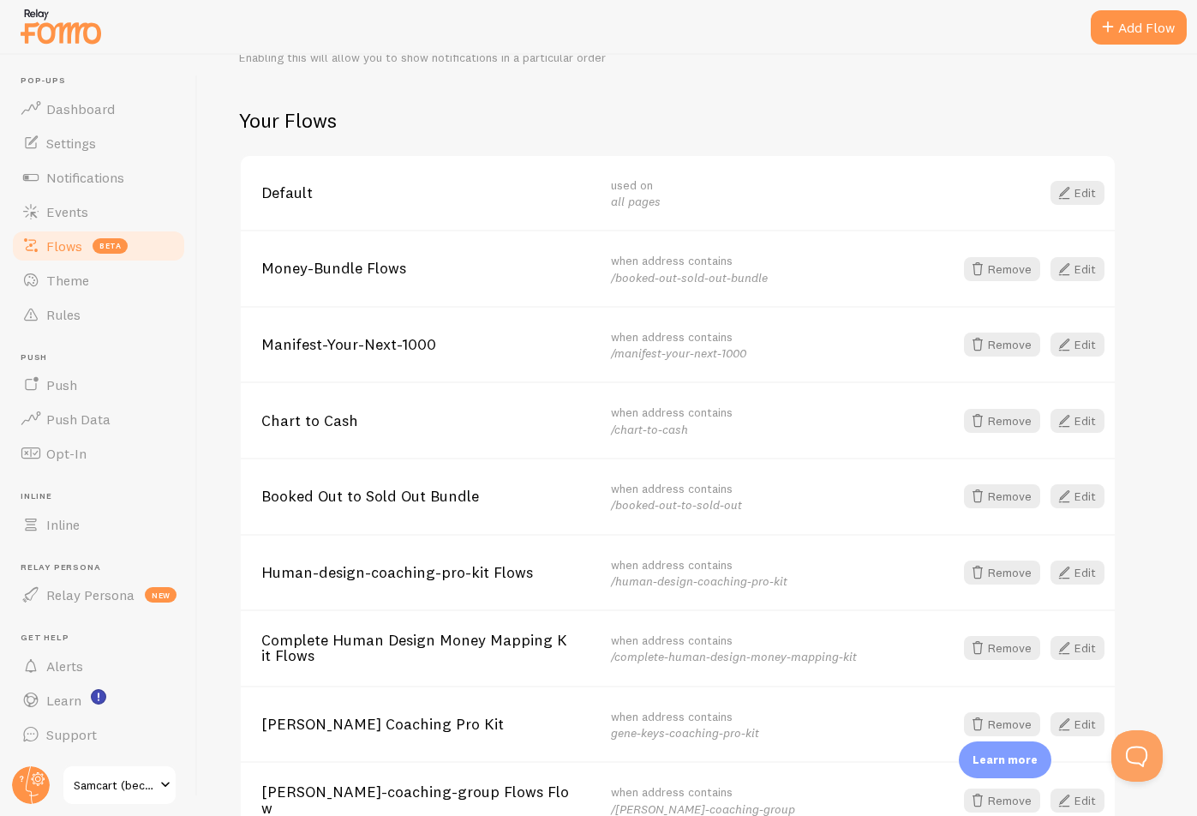
drag, startPoint x: 1104, startPoint y: 28, endPoint x: 744, endPoint y: 99, distance: 366.9
click at [744, 99] on div "Flows BETA Choose which notifications to show on selected pages or marketing ca…" at bounding box center [697, 435] width 999 height 761
click at [927, 111] on h2 "Your Flows" at bounding box center [678, 120] width 878 height 27
